Goal: Register for event/course

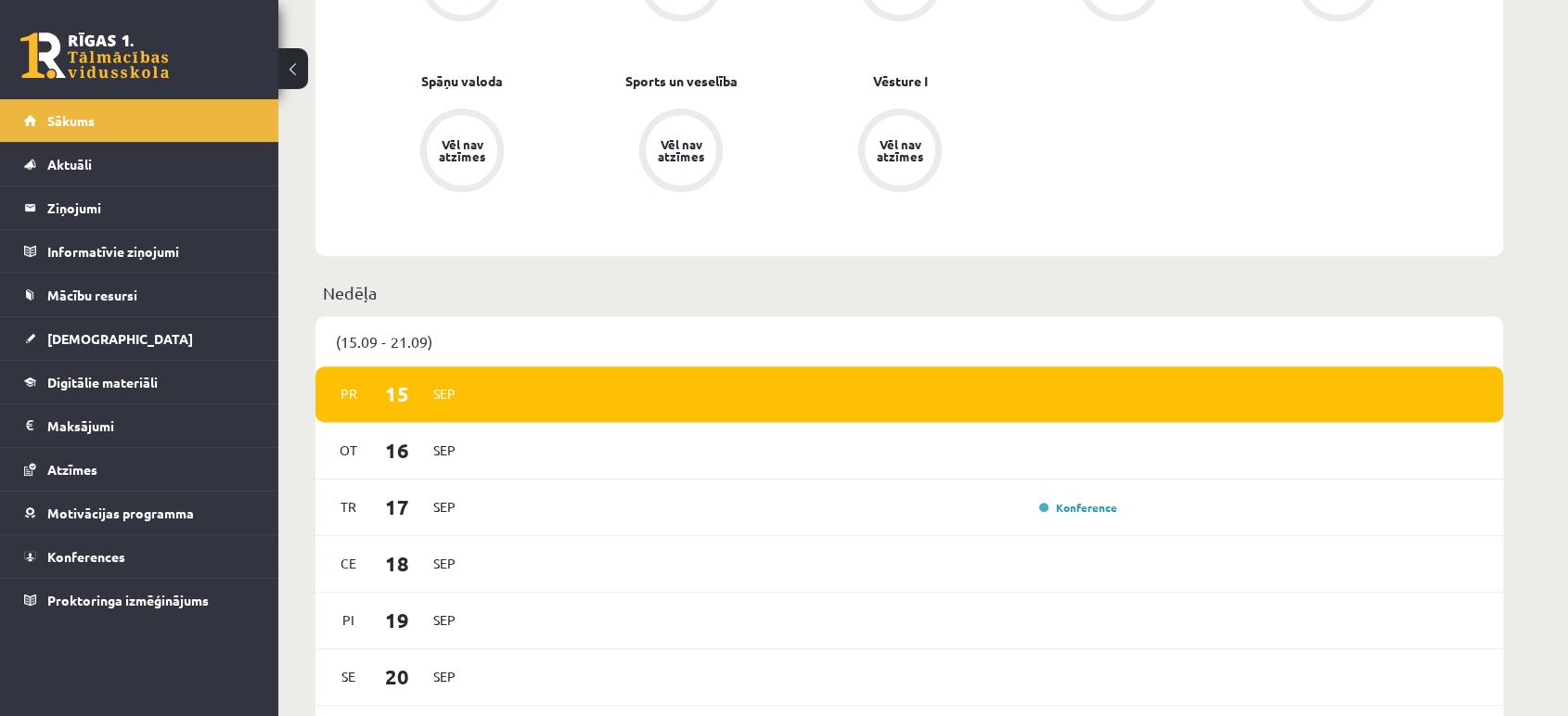
scroll to position [884, 0]
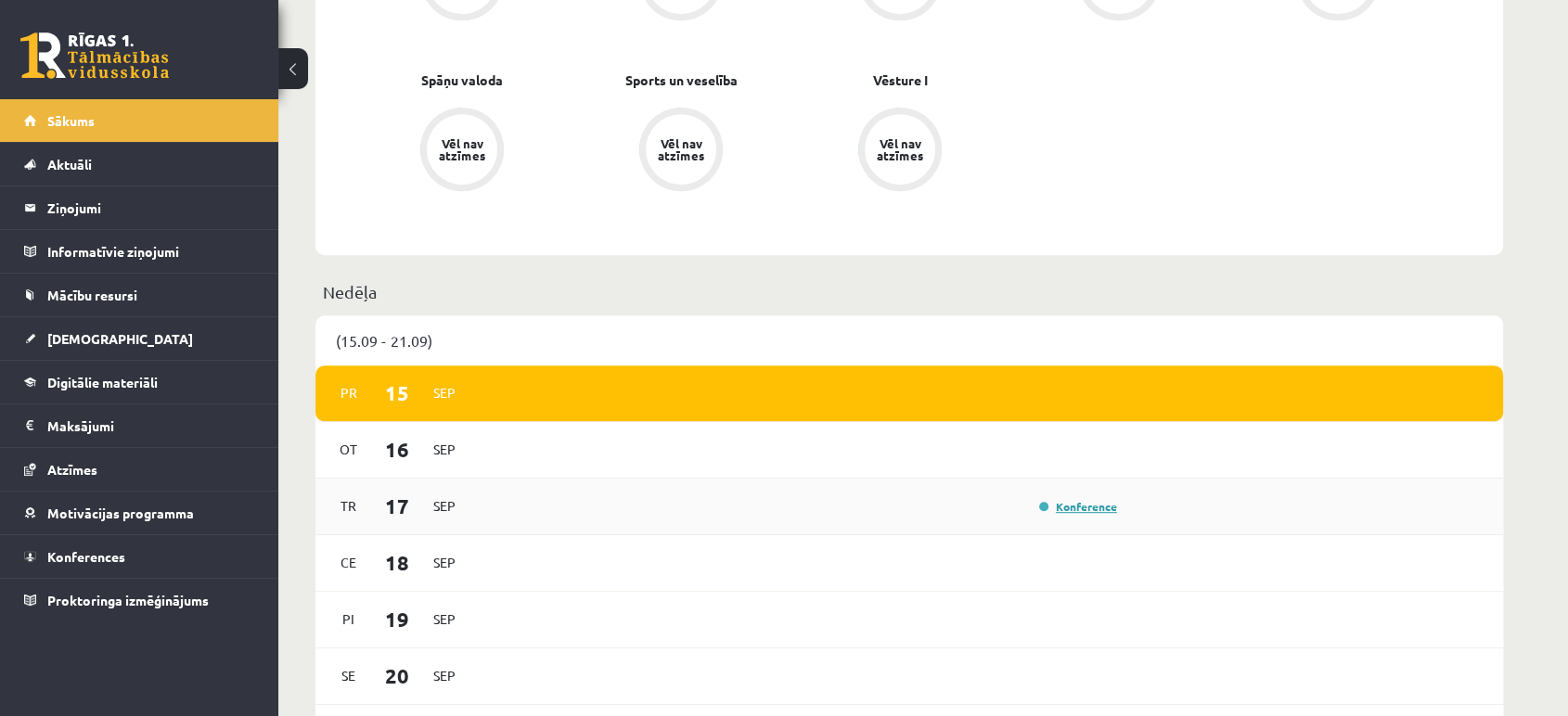
click at [1083, 503] on link "Konference" at bounding box center [1079, 506] width 78 height 15
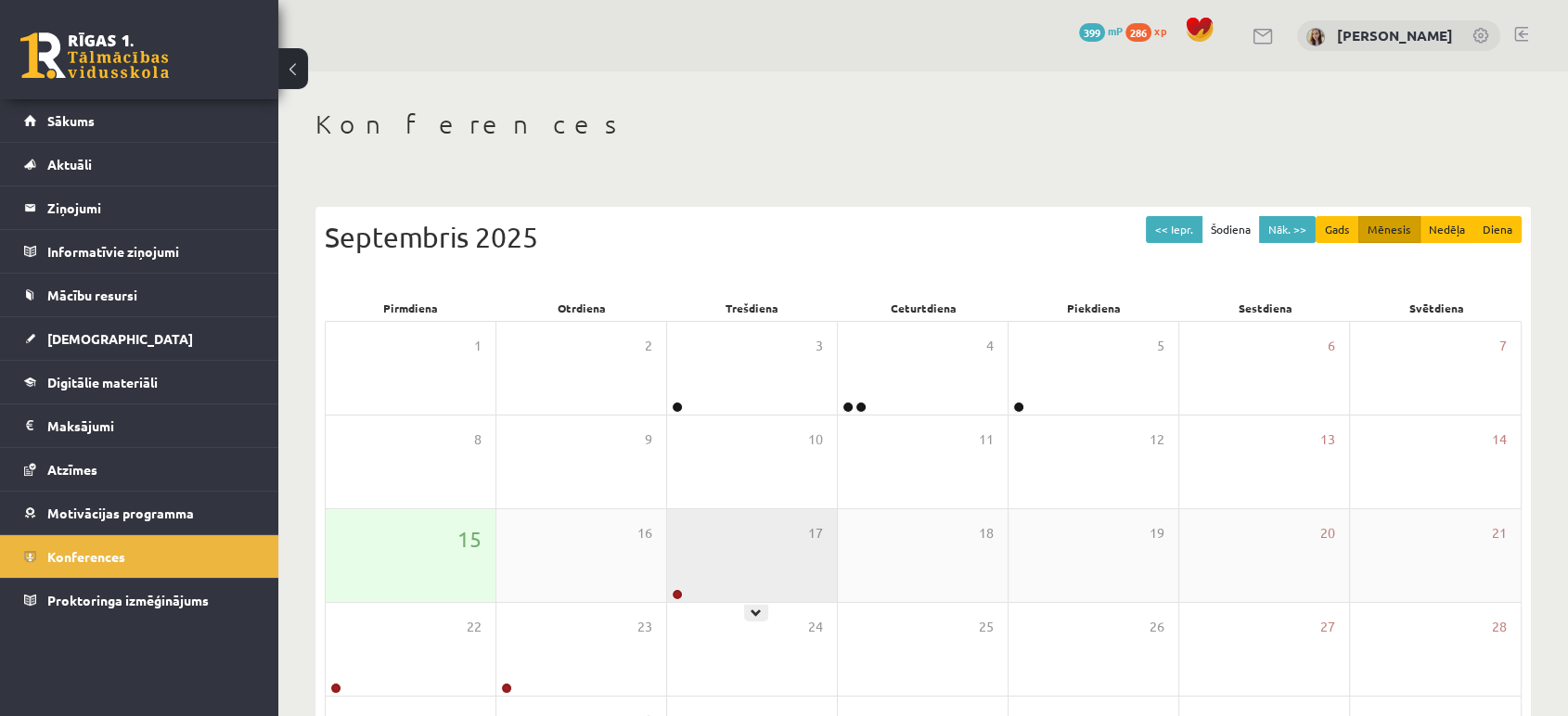
click at [762, 523] on div "17" at bounding box center [751, 556] width 170 height 93
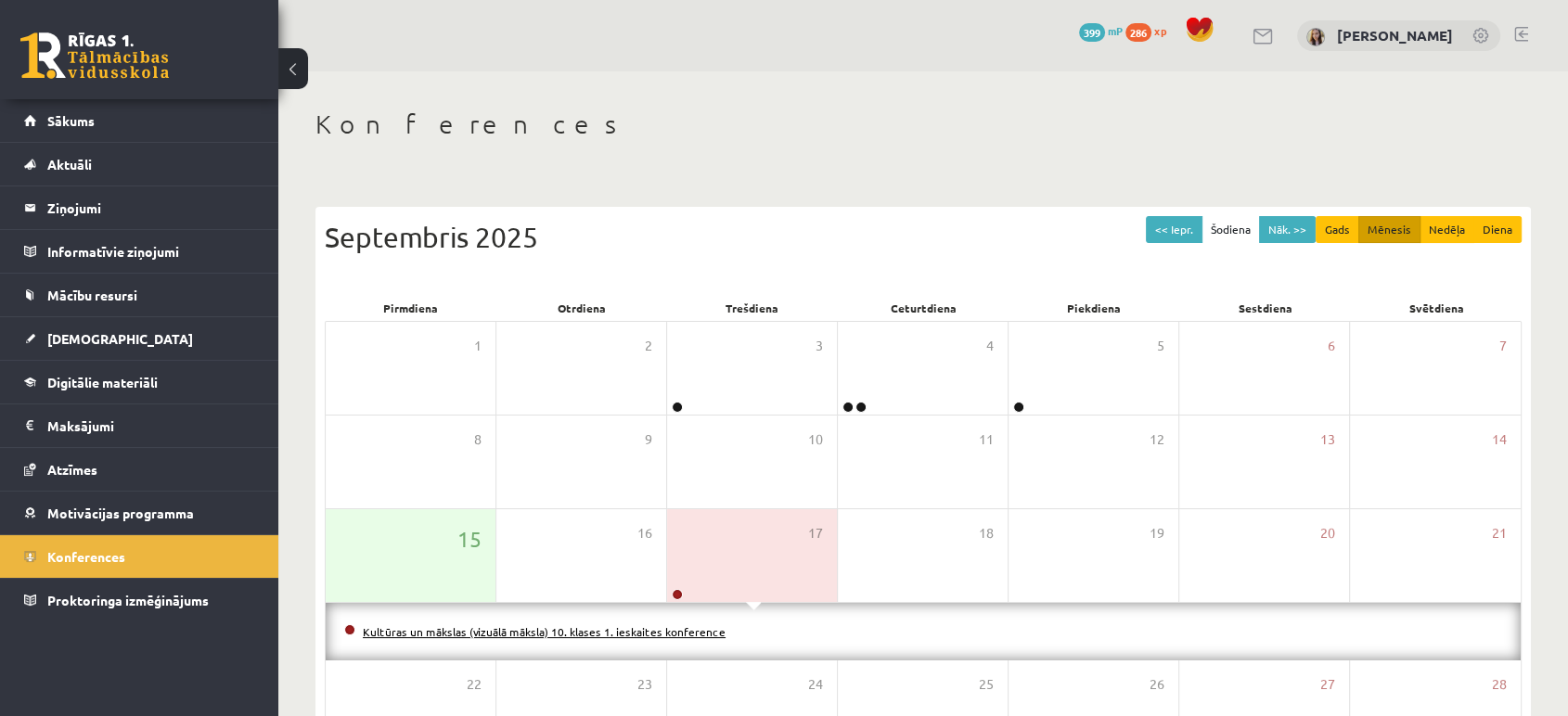
click at [576, 625] on link "Kultūras un mākslas (vizuālā māksla) 10. klases 1. ieskaites konference" at bounding box center [543, 632] width 363 height 15
